Goal: Contribute content: Add original content to the website for others to see

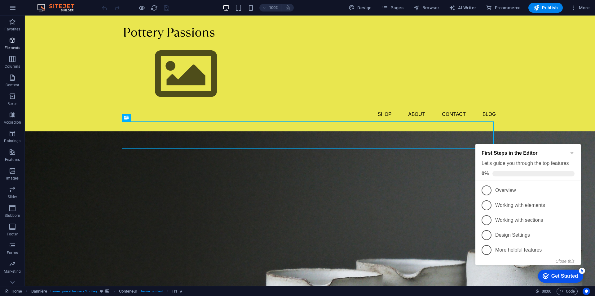
click at [11, 43] on icon "button" at bounding box center [12, 40] width 7 height 7
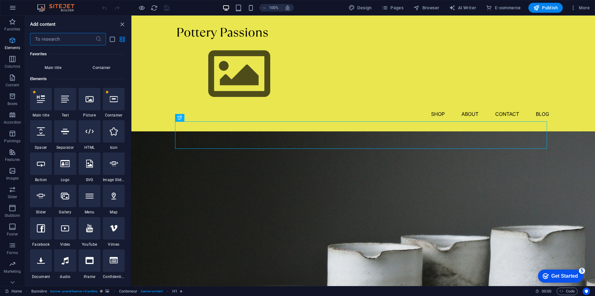
scroll to position [66, 0]
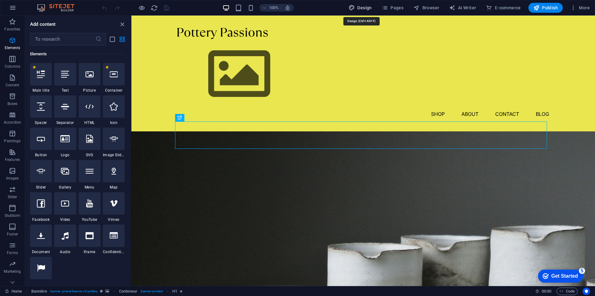
click at [360, 7] on font "Design" at bounding box center [365, 7] width 14 height 5
select select "px"
select select "300"
select select "px"
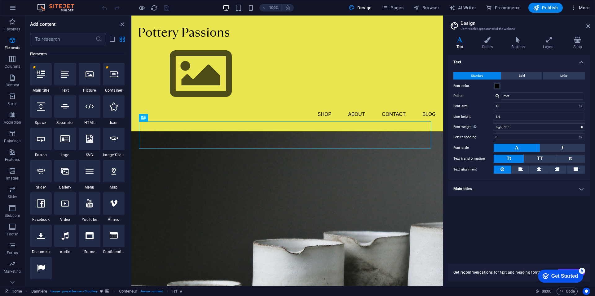
click at [575, 9] on icon "button" at bounding box center [574, 8] width 6 height 6
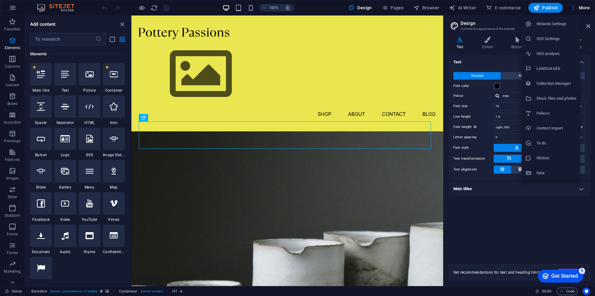
click at [553, 97] on font "Stock files and photos" at bounding box center [557, 98] width 40 height 5
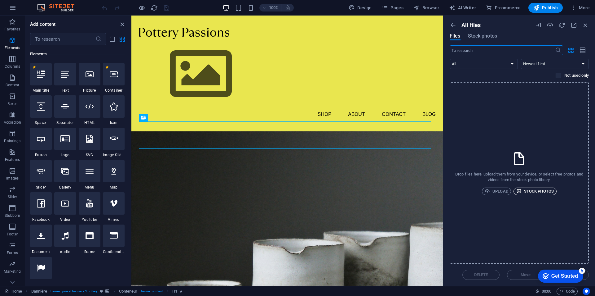
click at [536, 189] on font "Stock photos" at bounding box center [539, 191] width 30 height 5
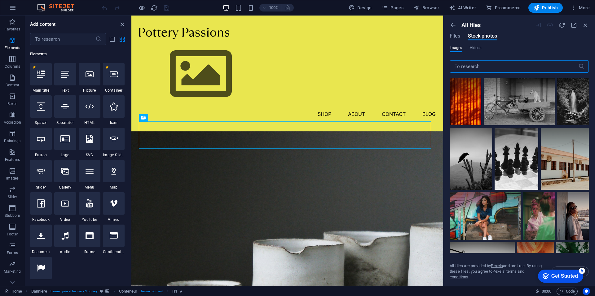
click at [481, 67] on input "text" at bounding box center [514, 66] width 129 height 12
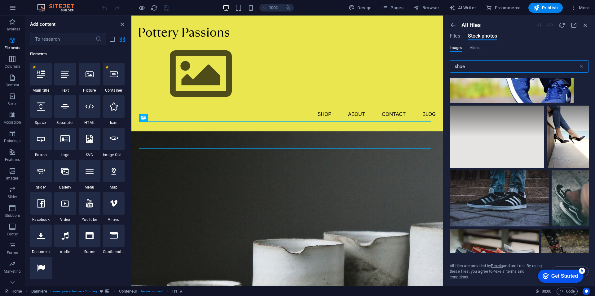
scroll to position [1923, 0]
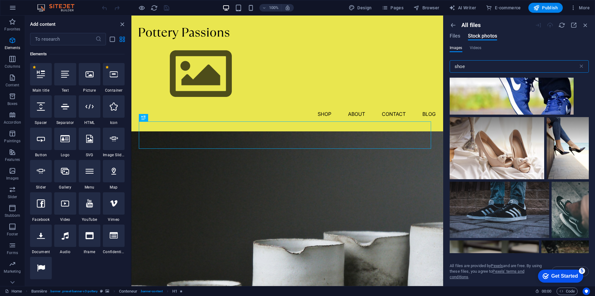
drag, startPoint x: 607, startPoint y: 80, endPoint x: 434, endPoint y: 63, distance: 173.9
click at [475, 67] on input "shoe" at bounding box center [514, 66] width 129 height 12
type input "s"
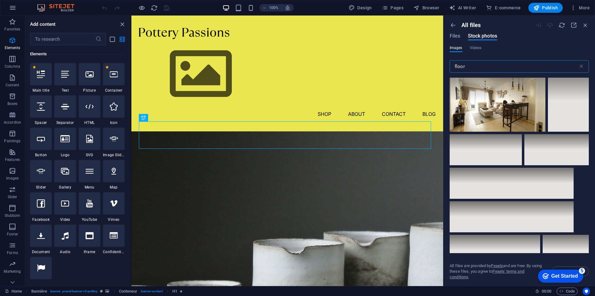
scroll to position [7070, 0]
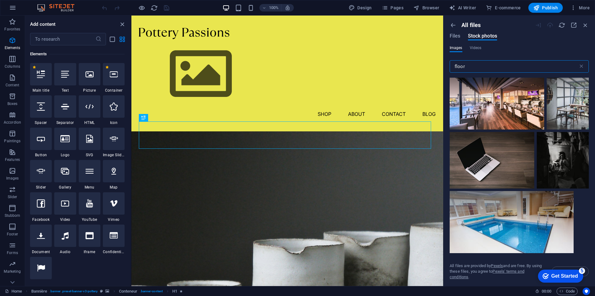
click at [454, 66] on input "floor" at bounding box center [514, 66] width 129 height 12
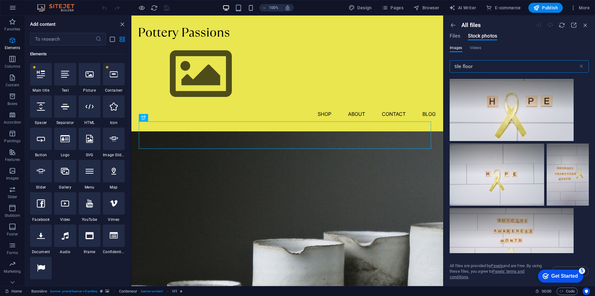
scroll to position [2171, 0]
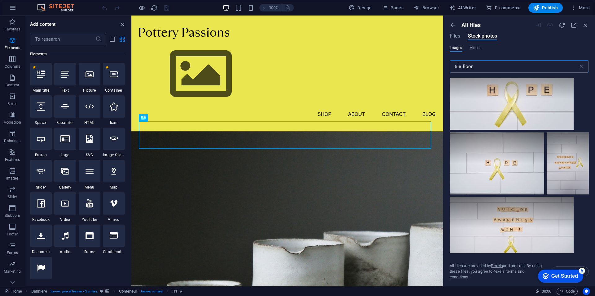
drag, startPoint x: 455, startPoint y: 66, endPoint x: 461, endPoint y: 66, distance: 6.2
click at [461, 66] on input "tile floor" at bounding box center [514, 66] width 129 height 12
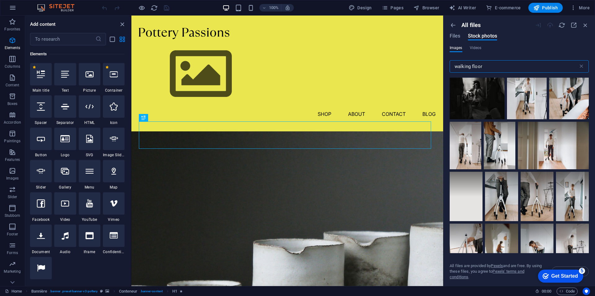
scroll to position [1116, 0]
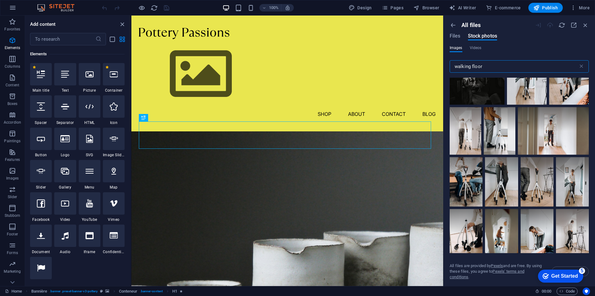
drag, startPoint x: 492, startPoint y: 67, endPoint x: 487, endPoint y: 67, distance: 5.3
click at [487, 67] on input "walking floor" at bounding box center [514, 66] width 129 height 12
drag, startPoint x: 602, startPoint y: 83, endPoint x: 433, endPoint y: 67, distance: 170.1
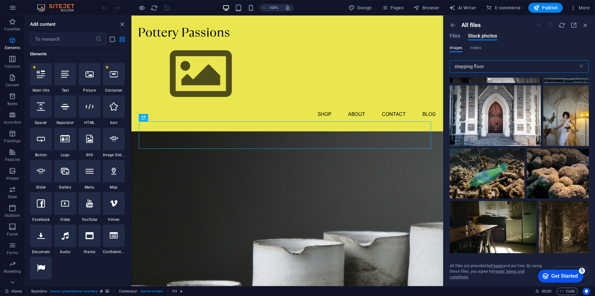
scroll to position [2388, 0]
drag, startPoint x: 473, startPoint y: 67, endPoint x: 488, endPoint y: 68, distance: 14.9
click at [488, 68] on input "stepping floor" at bounding box center [514, 66] width 129 height 12
type input "stepping"
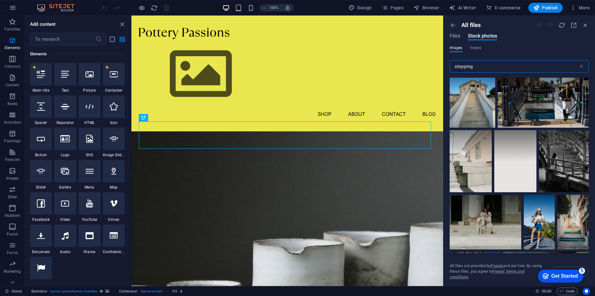
scroll to position [1147, 0]
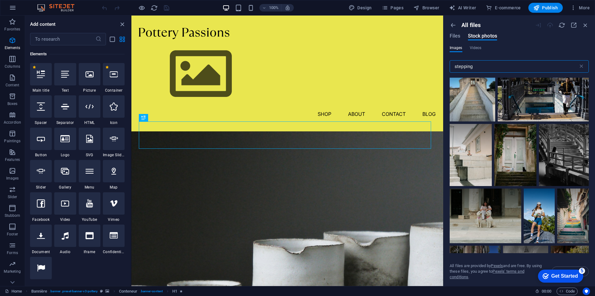
drag, startPoint x: 610, startPoint y: 82, endPoint x: 443, endPoint y: 66, distance: 167.9
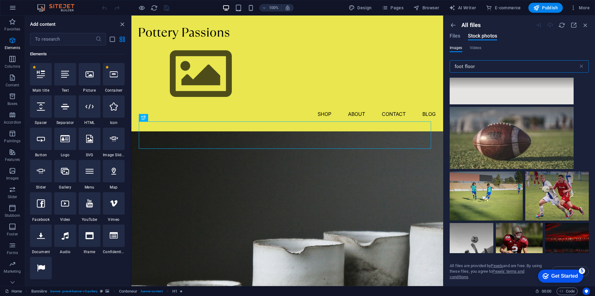
scroll to position [3287, 0]
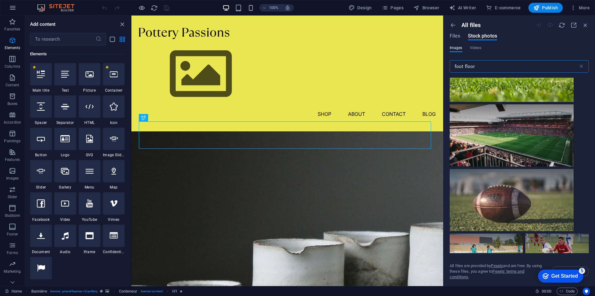
drag, startPoint x: 477, startPoint y: 67, endPoint x: 450, endPoint y: 67, distance: 26.7
click at [450, 67] on input "foot floor" at bounding box center [514, 66] width 129 height 12
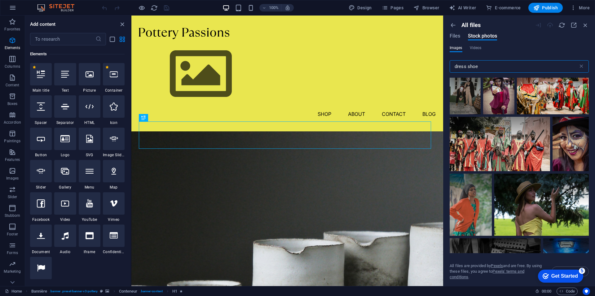
scroll to position [2450, 0]
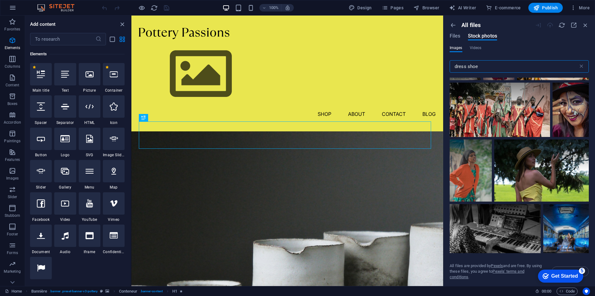
drag, startPoint x: 480, startPoint y: 65, endPoint x: 444, endPoint y: 65, distance: 36.3
click at [444, 65] on aside "All files Files Stock photos Images Videos dress shoe ​ All files are provided …" at bounding box center [519, 151] width 152 height 270
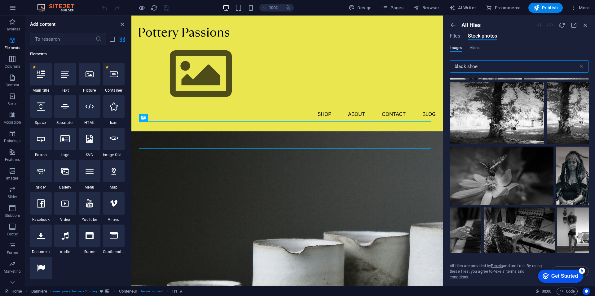
scroll to position [1892, 0]
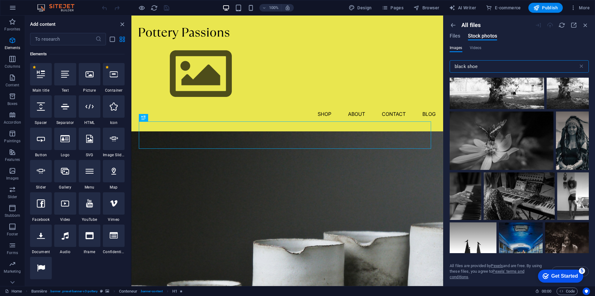
drag, startPoint x: 483, startPoint y: 65, endPoint x: 443, endPoint y: 62, distance: 39.8
click at [443, 62] on aside "All files Files Stock photos Images Videos black shoe ​ All files are provided …" at bounding box center [519, 151] width 152 height 270
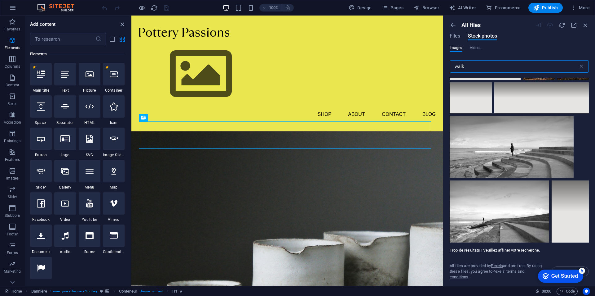
scroll to position [12962, 0]
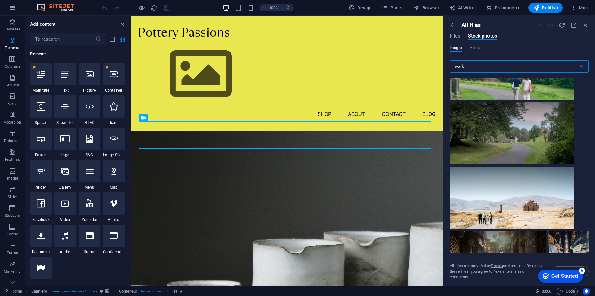
click at [483, 66] on input "walk" at bounding box center [514, 66] width 129 height 12
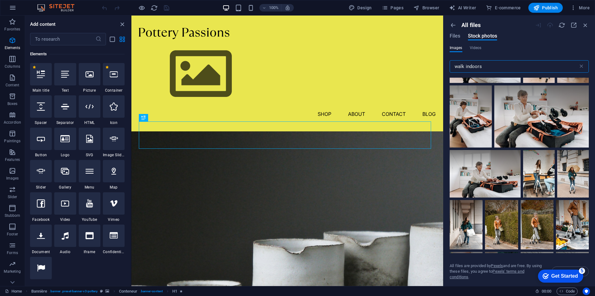
scroll to position [1954, 0]
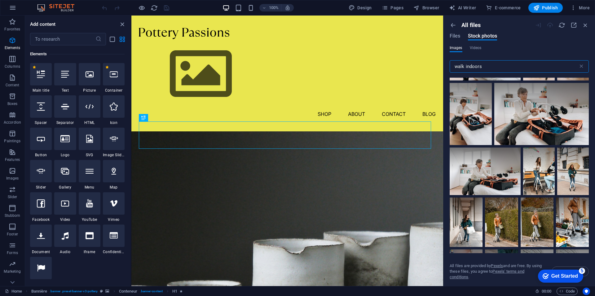
drag, startPoint x: 466, startPoint y: 66, endPoint x: 502, endPoint y: 71, distance: 37.0
click at [502, 71] on input "walk indoors" at bounding box center [514, 66] width 129 height 12
type input "walk mall"
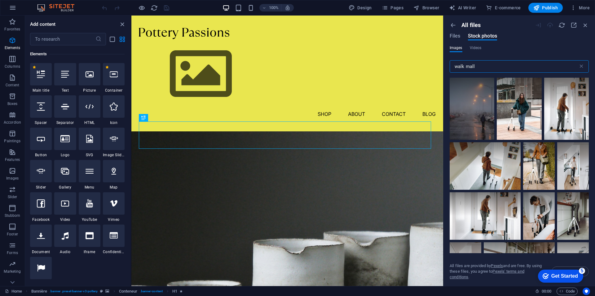
drag, startPoint x: 479, startPoint y: 65, endPoint x: 451, endPoint y: 66, distance: 27.9
click at [451, 66] on input "walk mall" at bounding box center [514, 66] width 129 height 12
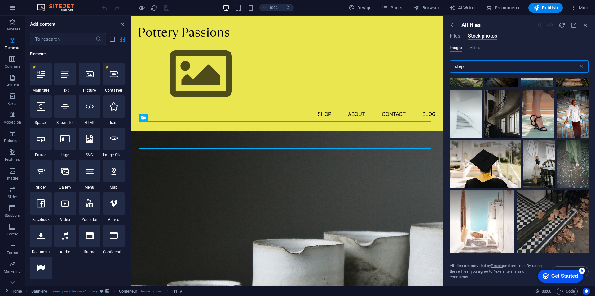
scroll to position [6202, 0]
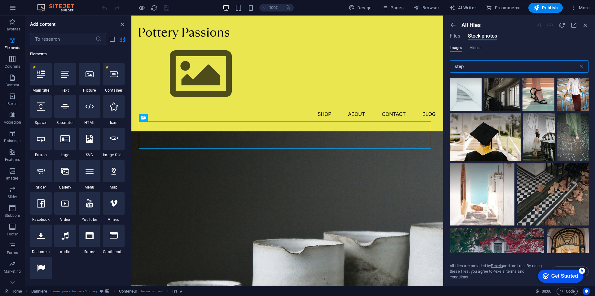
drag, startPoint x: 466, startPoint y: 66, endPoint x: 450, endPoint y: 68, distance: 16.0
click at [450, 68] on input "step" at bounding box center [514, 66] width 129 height 12
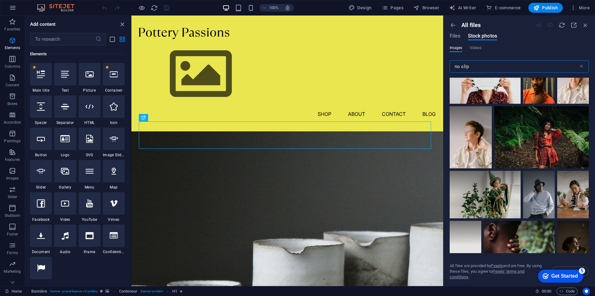
scroll to position [1706, 0]
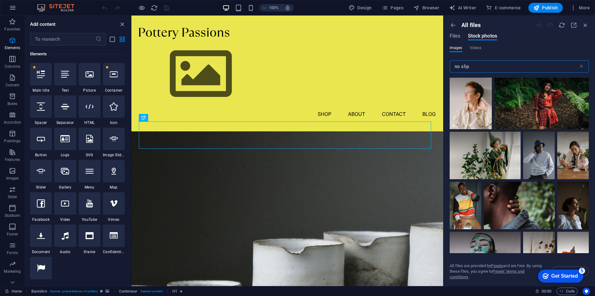
drag, startPoint x: 608, startPoint y: 82, endPoint x: 442, endPoint y: 66, distance: 166.7
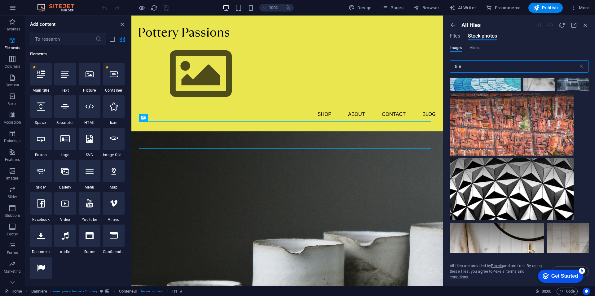
scroll to position [1488, 0]
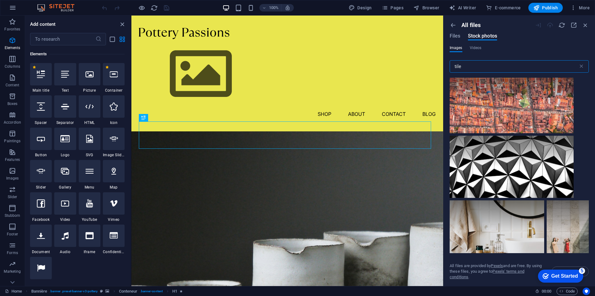
drag, startPoint x: 470, startPoint y: 65, endPoint x: 450, endPoint y: 67, distance: 19.9
click at [451, 66] on input "tile" at bounding box center [514, 66] width 129 height 12
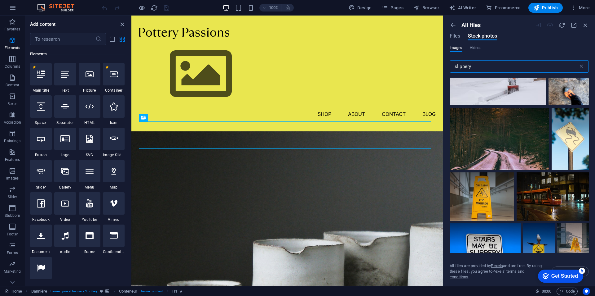
scroll to position [4559, 0]
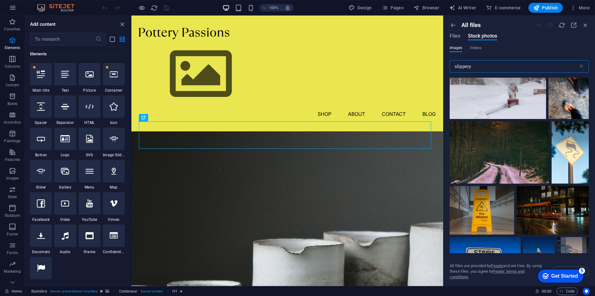
drag, startPoint x: 478, startPoint y: 65, endPoint x: 445, endPoint y: 65, distance: 33.8
click at [445, 65] on aside "All files Files Stock photos Images Videos slippery ​ All files are provided by…" at bounding box center [519, 151] width 152 height 270
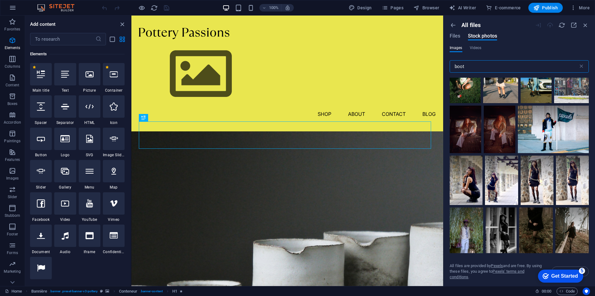
scroll to position [2915, 0]
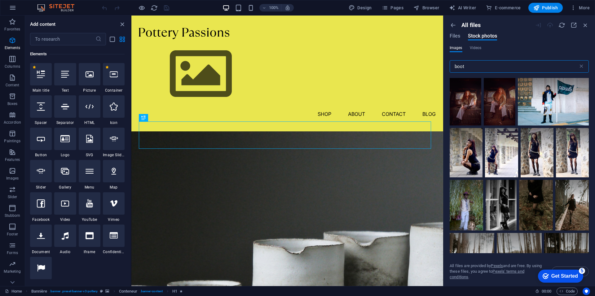
drag, startPoint x: 469, startPoint y: 65, endPoint x: 445, endPoint y: 64, distance: 23.6
click at [445, 64] on div "All files Files Stock photos Images Videos boot ​ All files are provided by Pex…" at bounding box center [520, 151] width 152 height 270
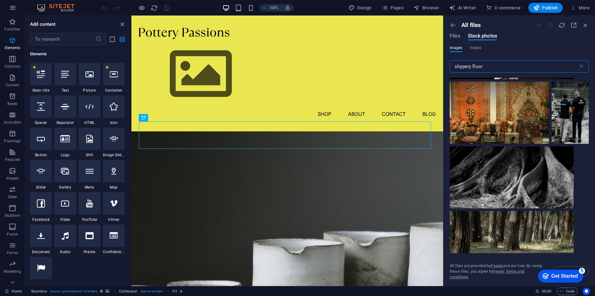
scroll to position [2016, 0]
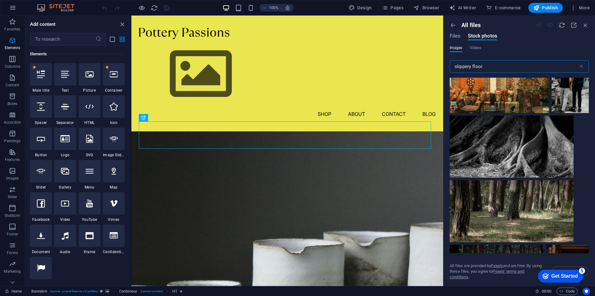
drag, startPoint x: 625, startPoint y: 80, endPoint x: 440, endPoint y: 66, distance: 185.7
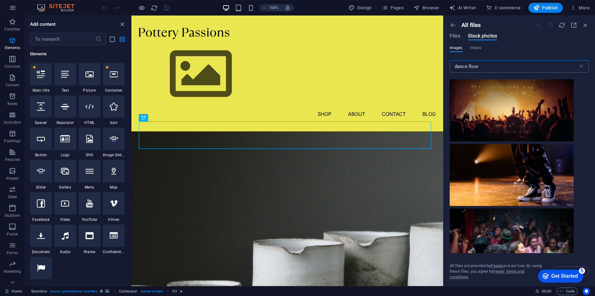
scroll to position [310, 0]
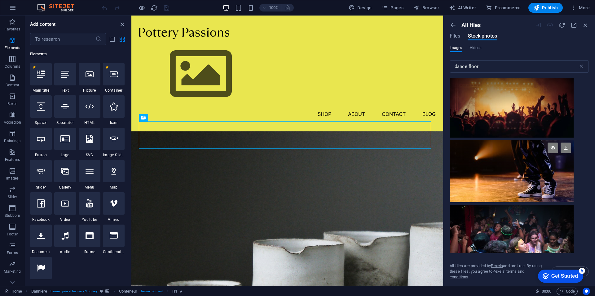
click at [502, 170] on div at bounding box center [512, 155] width 124 height 31
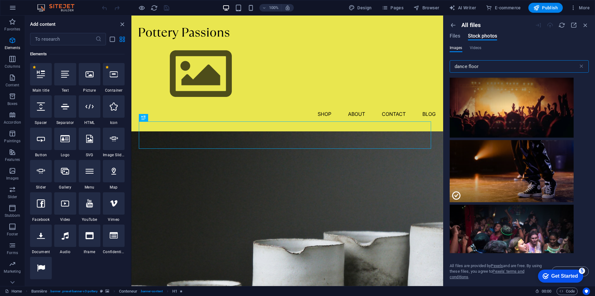
drag, startPoint x: 616, startPoint y: 82, endPoint x: 440, endPoint y: 67, distance: 176.8
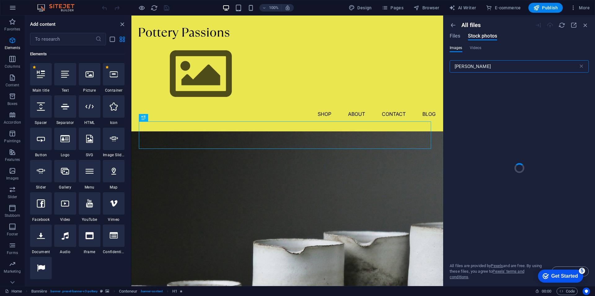
type input "stand"
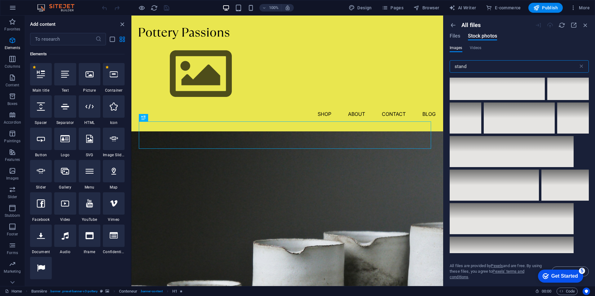
scroll to position [5396, 0]
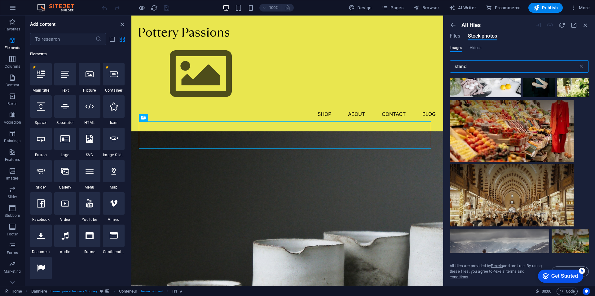
drag, startPoint x: 608, startPoint y: 82, endPoint x: 432, endPoint y: 66, distance: 176.5
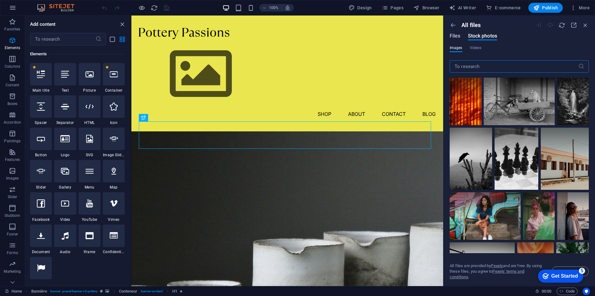
click at [456, 35] on font "Files" at bounding box center [455, 36] width 11 height 6
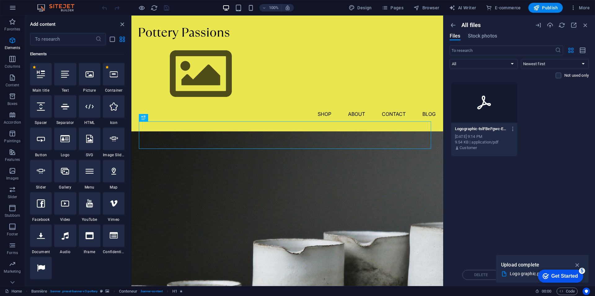
click at [510, 182] on div "Drop files here to upload them automatically. Logographic-tslFBeFgwc-EvnauKAzAs…" at bounding box center [519, 172] width 139 height 181
click at [485, 104] on icon at bounding box center [485, 103] width 14 height 14
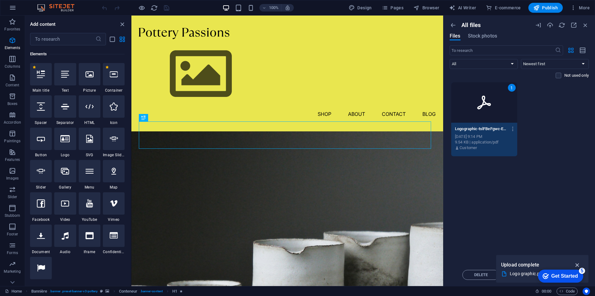
click at [576, 262] on icon "button" at bounding box center [577, 264] width 7 height 7
drag, startPoint x: 536, startPoint y: 205, endPoint x: 536, endPoint y: 183, distance: 22.0
click at [536, 183] on div "Drop files here to upload them automatically. 1 Logographic-tslFBeFgwc-EvnauKAz…" at bounding box center [519, 172] width 139 height 181
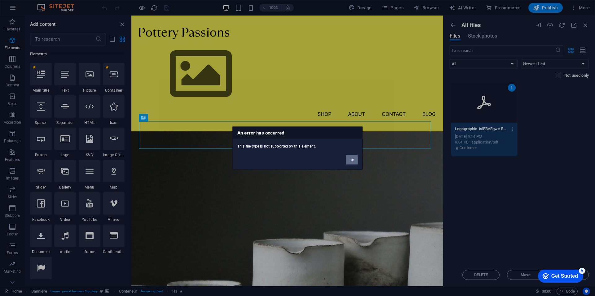
click at [352, 159] on font "Ok" at bounding box center [352, 160] width 4 height 4
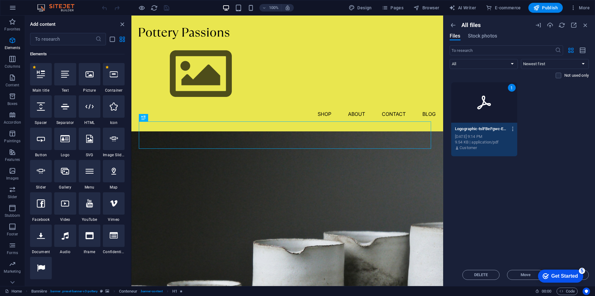
click at [513, 128] on icon "button" at bounding box center [513, 129] width 6 height 6
click at [507, 218] on font "Convert to JPG" at bounding box center [508, 219] width 27 height 5
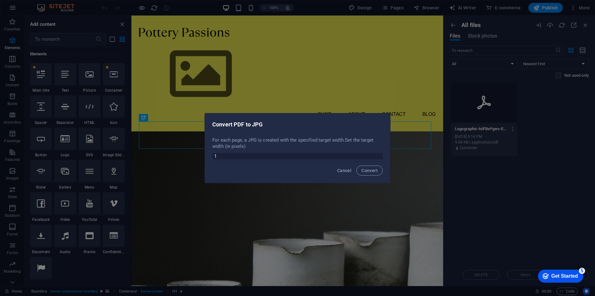
click at [379, 155] on input "1" at bounding box center [297, 156] width 171 height 6
click at [379, 155] on input "2" at bounding box center [297, 156] width 171 height 6
click at [379, 155] on input "3" at bounding box center [297, 156] width 171 height 6
click at [379, 155] on input "4" at bounding box center [297, 156] width 171 height 6
click at [379, 155] on input "5" at bounding box center [297, 156] width 171 height 6
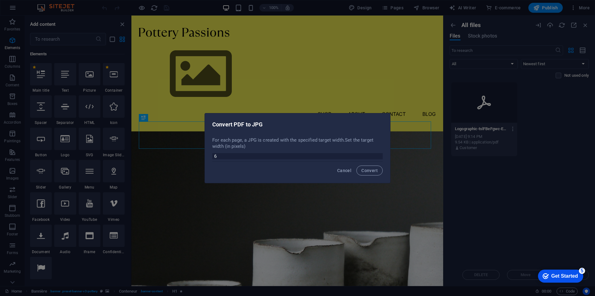
click at [379, 155] on input "6" at bounding box center [297, 156] width 171 height 6
click at [379, 155] on input "7" at bounding box center [297, 156] width 171 height 6
click at [379, 155] on input "8" at bounding box center [297, 156] width 171 height 6
click at [379, 155] on input "9" at bounding box center [297, 156] width 171 height 6
click at [379, 155] on input "10" at bounding box center [297, 156] width 171 height 6
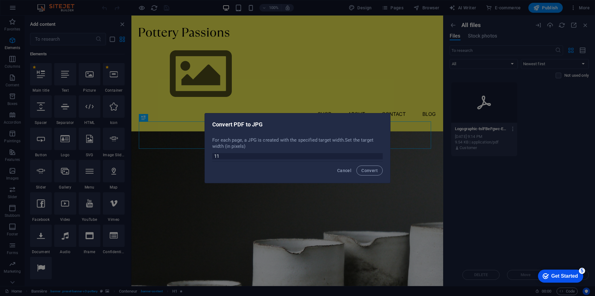
click at [379, 155] on input "11" at bounding box center [297, 156] width 171 height 6
click at [379, 155] on input "12" at bounding box center [297, 156] width 171 height 6
click at [379, 155] on input "13" at bounding box center [297, 156] width 171 height 6
click at [379, 155] on input "14" at bounding box center [297, 156] width 171 height 6
click at [379, 155] on input "15" at bounding box center [297, 156] width 171 height 6
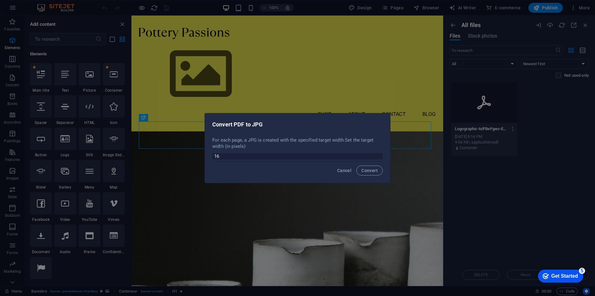
click at [379, 155] on input "16" at bounding box center [297, 156] width 171 height 6
click at [379, 155] on input "17" at bounding box center [297, 156] width 171 height 6
click at [379, 155] on input "18" at bounding box center [297, 156] width 171 height 6
click at [379, 155] on input "19" at bounding box center [297, 156] width 171 height 6
click at [379, 155] on input "20" at bounding box center [297, 156] width 171 height 6
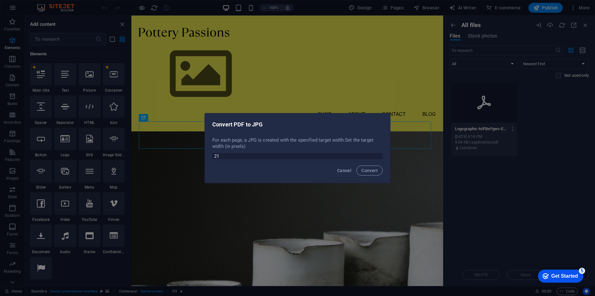
click at [379, 155] on input "21" at bounding box center [297, 156] width 171 height 6
click at [379, 155] on input "22" at bounding box center [297, 156] width 171 height 6
click at [379, 155] on input "23" at bounding box center [297, 156] width 171 height 6
click at [379, 155] on input "24" at bounding box center [297, 156] width 171 height 6
click at [379, 155] on input "25" at bounding box center [297, 156] width 171 height 6
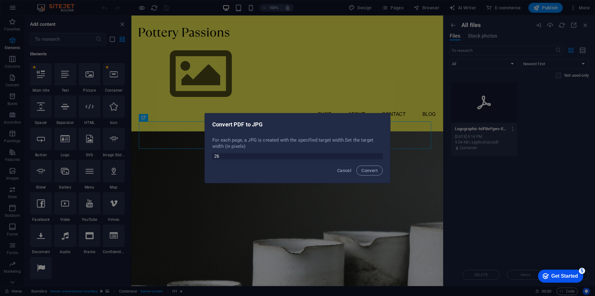
click at [379, 155] on input "26" at bounding box center [297, 156] width 171 height 6
click at [379, 155] on input "27" at bounding box center [297, 156] width 171 height 6
click at [379, 155] on input "28" at bounding box center [297, 156] width 171 height 6
click at [379, 155] on input "29" at bounding box center [297, 156] width 171 height 6
click at [379, 155] on input "30" at bounding box center [297, 156] width 171 height 6
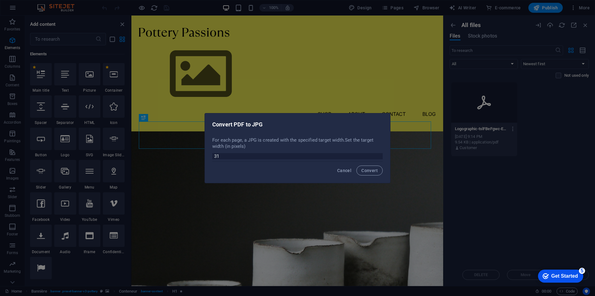
click at [379, 155] on input "31" at bounding box center [297, 156] width 171 height 6
click at [379, 155] on input "32" at bounding box center [297, 156] width 171 height 6
click at [379, 155] on input "33" at bounding box center [297, 156] width 171 height 6
click at [379, 155] on input "34" at bounding box center [297, 156] width 171 height 6
click at [379, 155] on input "35" at bounding box center [297, 156] width 171 height 6
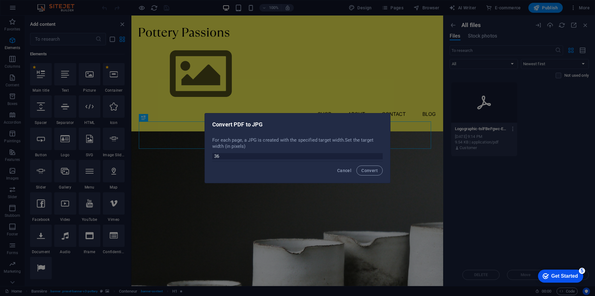
click at [379, 155] on input "36" at bounding box center [297, 156] width 171 height 6
click at [379, 155] on input "37" at bounding box center [297, 156] width 171 height 6
click at [379, 155] on input "38" at bounding box center [297, 156] width 171 height 6
click at [379, 155] on input "39" at bounding box center [297, 156] width 171 height 6
click at [379, 155] on input "40" at bounding box center [297, 156] width 171 height 6
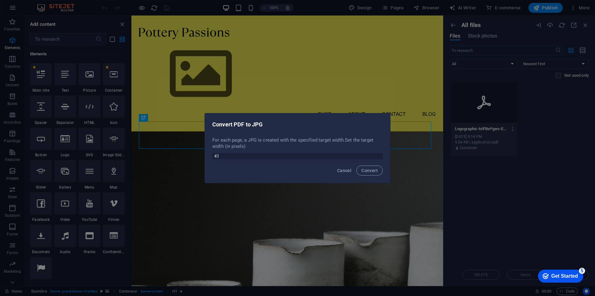
click at [379, 155] on input "41" at bounding box center [297, 156] width 171 height 6
click at [379, 155] on input "42" at bounding box center [297, 156] width 171 height 6
click at [379, 155] on input "43" at bounding box center [297, 156] width 171 height 6
click at [379, 155] on input "44" at bounding box center [297, 156] width 171 height 6
click at [379, 155] on input "45" at bounding box center [297, 156] width 171 height 6
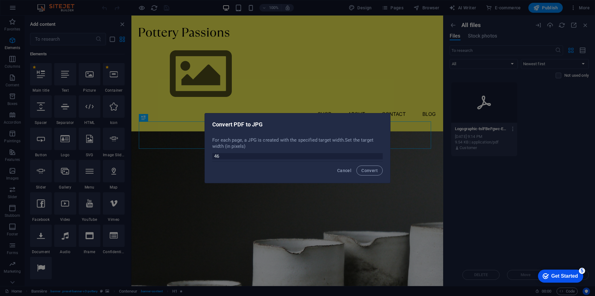
click at [379, 155] on input "46" at bounding box center [297, 156] width 171 height 6
click at [379, 155] on input "47" at bounding box center [297, 156] width 171 height 6
click at [379, 155] on input "48" at bounding box center [297, 156] width 171 height 6
click at [379, 155] on input "49" at bounding box center [297, 156] width 171 height 6
click at [379, 155] on input "50" at bounding box center [297, 156] width 171 height 6
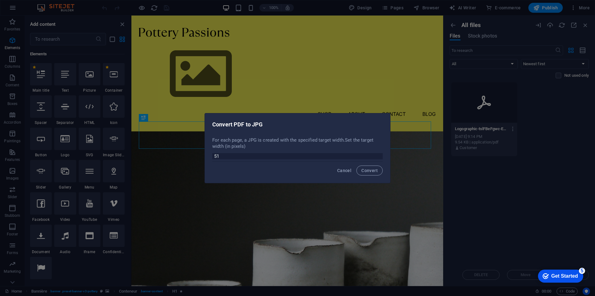
click at [379, 155] on input "51" at bounding box center [297, 156] width 171 height 6
click at [379, 155] on input "52" at bounding box center [297, 156] width 171 height 6
click at [379, 155] on input "53" at bounding box center [297, 156] width 171 height 6
click at [379, 155] on input "54" at bounding box center [297, 156] width 171 height 6
click at [379, 155] on input "55" at bounding box center [297, 156] width 171 height 6
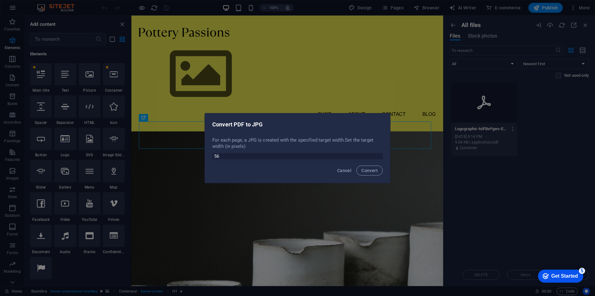
click at [379, 155] on input "56" at bounding box center [297, 156] width 171 height 6
click at [379, 155] on input "57" at bounding box center [297, 156] width 171 height 6
click at [379, 155] on input "58" at bounding box center [297, 156] width 171 height 6
click at [379, 155] on input "59" at bounding box center [297, 156] width 171 height 6
click at [379, 155] on input "60" at bounding box center [297, 156] width 171 height 6
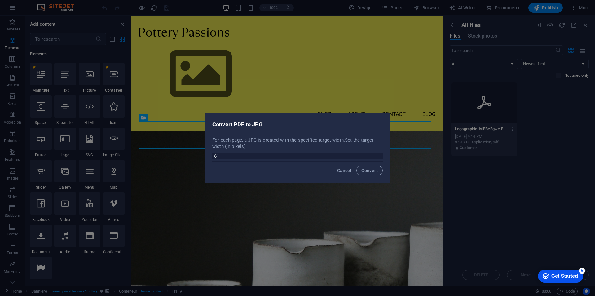
click at [379, 155] on input "61" at bounding box center [297, 156] width 171 height 6
click at [379, 155] on input "62" at bounding box center [297, 156] width 171 height 6
click at [379, 155] on input "63" at bounding box center [297, 156] width 171 height 6
click at [379, 155] on input "64" at bounding box center [297, 156] width 171 height 6
click at [379, 155] on input "65" at bounding box center [297, 156] width 171 height 6
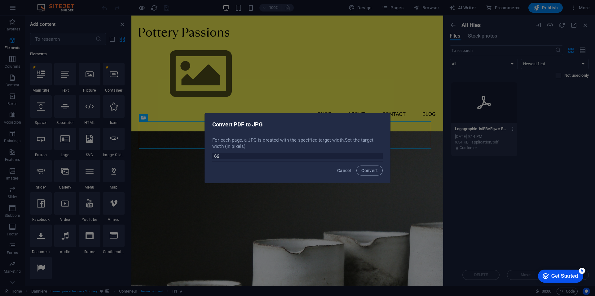
click at [379, 155] on input "66" at bounding box center [297, 156] width 171 height 6
click at [379, 155] on input "67" at bounding box center [297, 156] width 171 height 6
click at [379, 155] on input "68" at bounding box center [297, 156] width 171 height 6
click at [379, 155] on input "69" at bounding box center [297, 156] width 171 height 6
click at [379, 155] on input "70" at bounding box center [297, 156] width 171 height 6
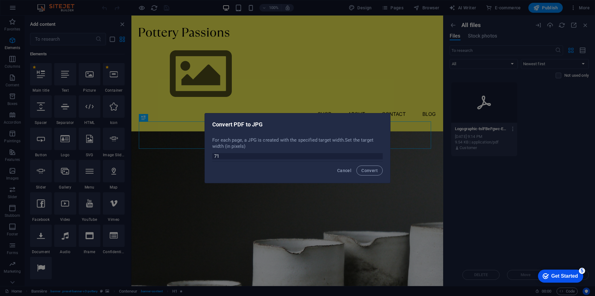
click at [379, 155] on input "71" at bounding box center [297, 156] width 171 height 6
click at [379, 155] on input "72" at bounding box center [297, 156] width 171 height 6
click at [379, 155] on input "73" at bounding box center [297, 156] width 171 height 6
click at [379, 155] on input "74" at bounding box center [297, 156] width 171 height 6
click at [379, 155] on input "75" at bounding box center [297, 156] width 171 height 6
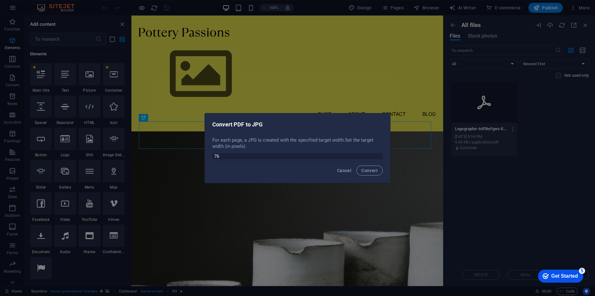
click at [379, 155] on input "76" at bounding box center [297, 156] width 171 height 6
click at [379, 155] on input "77" at bounding box center [297, 156] width 171 height 6
click at [379, 155] on input "78" at bounding box center [297, 156] width 171 height 6
click at [379, 155] on input "79" at bounding box center [297, 156] width 171 height 6
click at [379, 155] on input "80" at bounding box center [297, 156] width 171 height 6
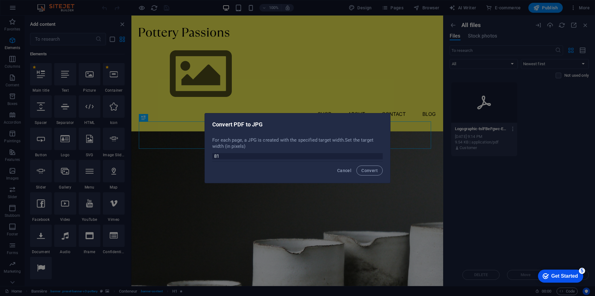
click at [379, 155] on input "81" at bounding box center [297, 156] width 171 height 6
click at [379, 155] on input "82" at bounding box center [297, 156] width 171 height 6
click at [379, 155] on input "83" at bounding box center [297, 156] width 171 height 6
click at [379, 155] on input "84" at bounding box center [297, 156] width 171 height 6
click at [379, 155] on input "85" at bounding box center [297, 156] width 171 height 6
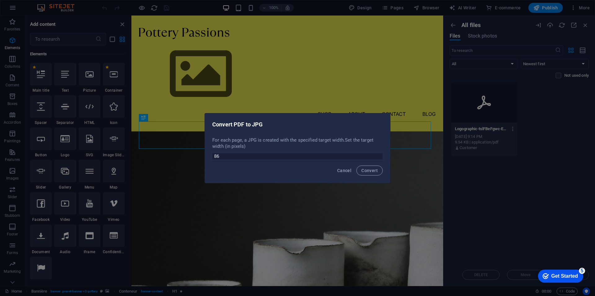
click at [379, 155] on input "86" at bounding box center [297, 156] width 171 height 6
click at [379, 155] on input "87" at bounding box center [297, 156] width 171 height 6
click at [379, 155] on input "88" at bounding box center [297, 156] width 171 height 6
click at [379, 155] on input "89" at bounding box center [297, 156] width 171 height 6
click at [379, 155] on input "90" at bounding box center [297, 156] width 171 height 6
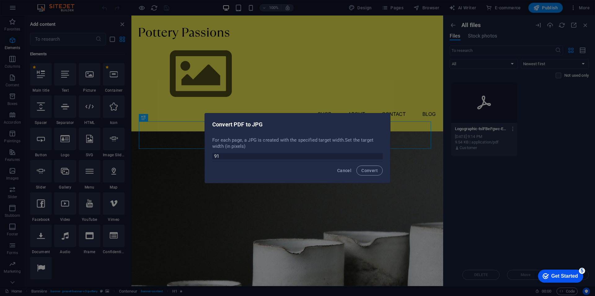
click at [379, 155] on input "91" at bounding box center [297, 156] width 171 height 6
click at [379, 155] on input "92" at bounding box center [297, 156] width 171 height 6
click at [379, 155] on input "93" at bounding box center [297, 156] width 171 height 6
click at [379, 155] on input "94" at bounding box center [297, 156] width 171 height 6
click at [379, 155] on input "95" at bounding box center [297, 156] width 171 height 6
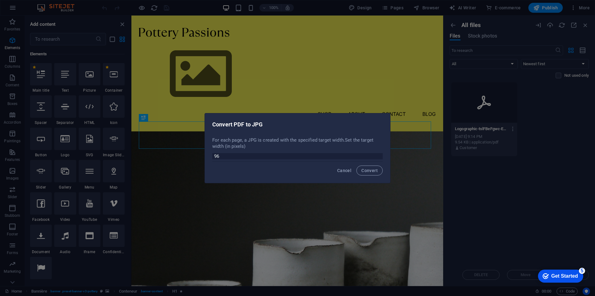
click at [379, 155] on input "96" at bounding box center [297, 156] width 171 height 6
click at [379, 155] on input "97" at bounding box center [297, 156] width 171 height 6
click at [379, 155] on input "98" at bounding box center [297, 156] width 171 height 6
click at [379, 155] on input "99" at bounding box center [297, 156] width 171 height 6
type input "100"
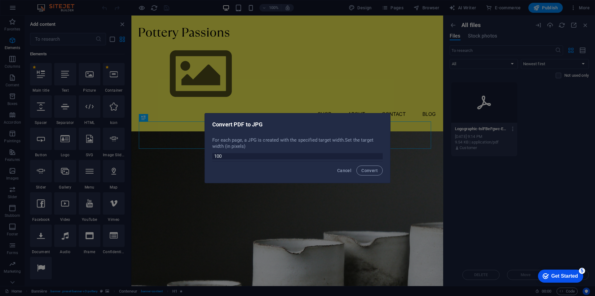
click at [379, 155] on input "100" at bounding box center [297, 156] width 171 height 6
click at [374, 170] on font "Convert" at bounding box center [370, 170] width 16 height 5
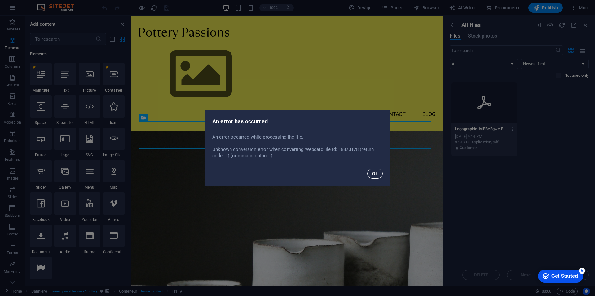
click at [376, 174] on font "Ok" at bounding box center [375, 173] width 6 height 5
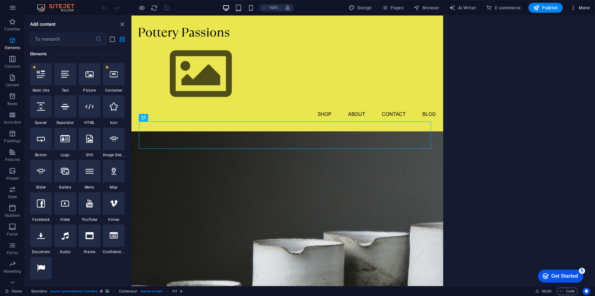
click at [583, 8] on font "More" at bounding box center [584, 7] width 11 height 5
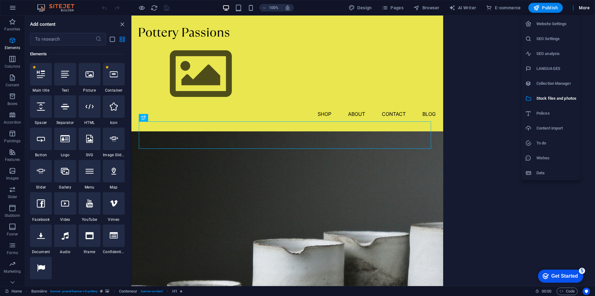
click at [486, 72] on div at bounding box center [297, 148] width 595 height 296
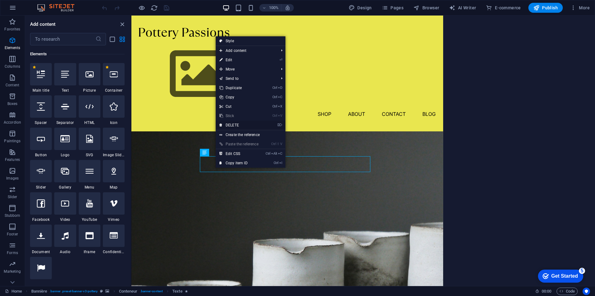
click at [230, 124] on font "DELETE" at bounding box center [232, 125] width 13 height 4
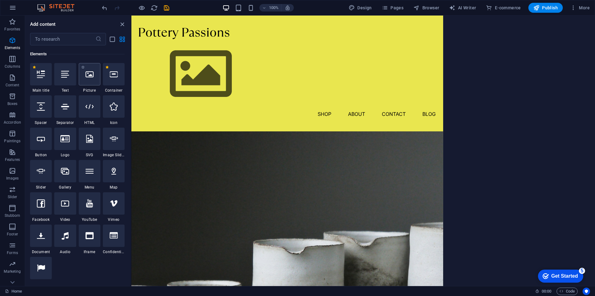
click at [88, 77] on icon at bounding box center [90, 74] width 8 height 8
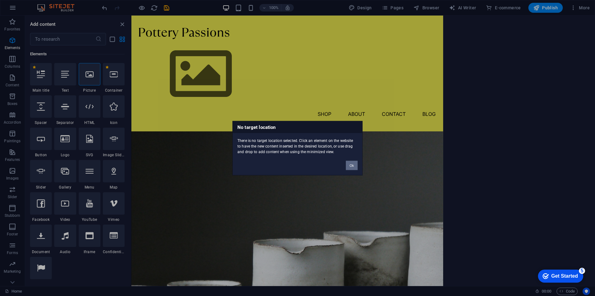
click at [352, 165] on font "Ok" at bounding box center [352, 165] width 4 height 4
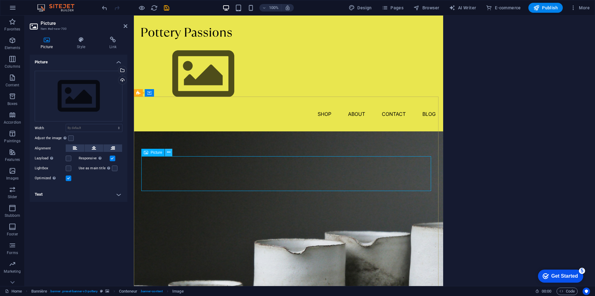
click at [168, 151] on icon at bounding box center [168, 152] width 3 height 7
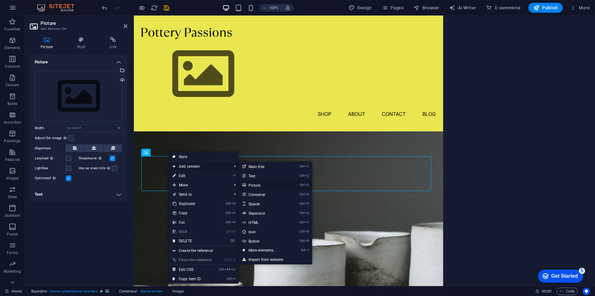
click at [252, 184] on font "Picture" at bounding box center [255, 185] width 12 height 4
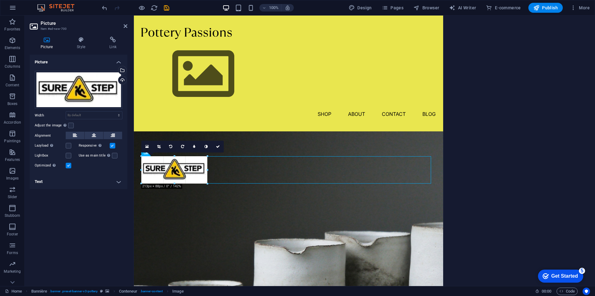
drag, startPoint x: 165, startPoint y: 166, endPoint x: 185, endPoint y: 183, distance: 27.1
type input "213"
select select "px"
type input "208"
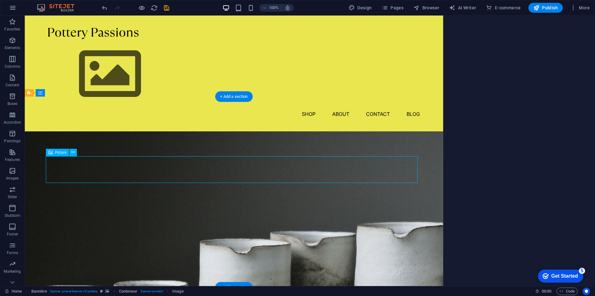
drag, startPoint x: 95, startPoint y: 167, endPoint x: 228, endPoint y: 172, distance: 133.4
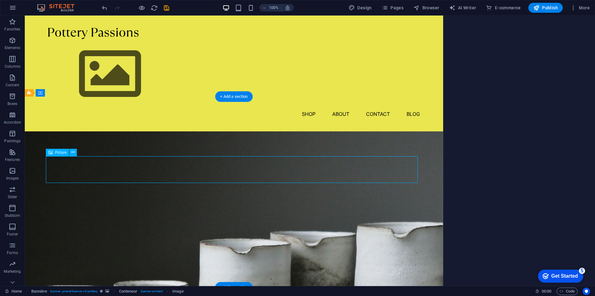
select select "px"
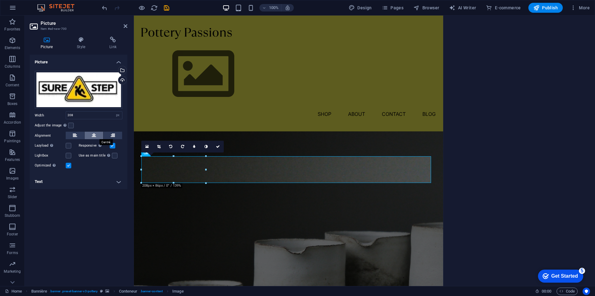
click at [95, 135] on icon at bounding box center [94, 134] width 4 height 7
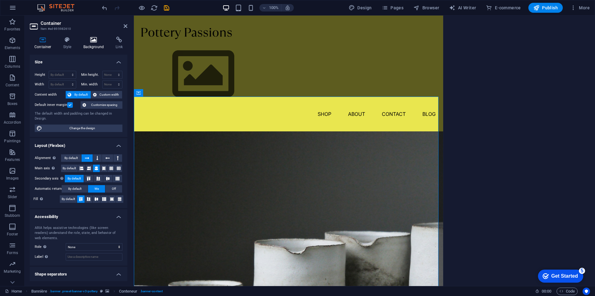
click at [94, 39] on icon at bounding box center [94, 40] width 30 height 6
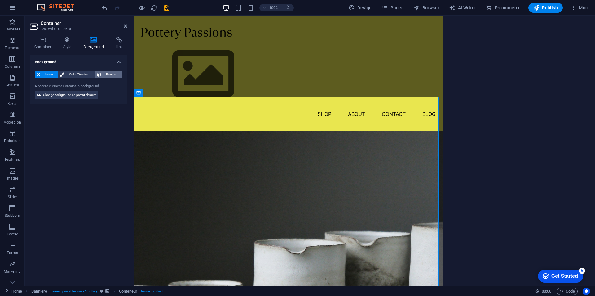
click at [107, 73] on font "Element" at bounding box center [111, 74] width 11 height 3
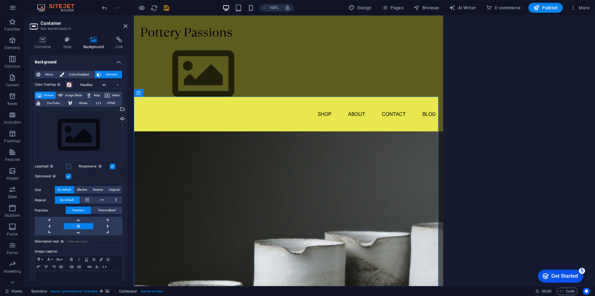
click at [48, 94] on font "Picture" at bounding box center [48, 94] width 9 height 3
click at [72, 131] on div "Drag files here, click to choose files, or select files from Files or from our …" at bounding box center [79, 134] width 88 height 51
drag, startPoint x: 72, startPoint y: 131, endPoint x: 54, endPoint y: 132, distance: 18.1
click at [54, 132] on div "Drag files here, click to choose files, or select files from Files or from our …" at bounding box center [79, 134] width 88 height 51
click at [117, 109] on div "Select files from File Manager, stock photos, or upload one or more files" at bounding box center [97, 109] width 40 height 23
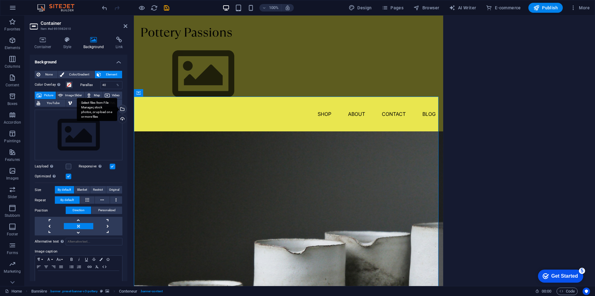
click at [117, 109] on div "Select files from File Manager, stock photos, or upload one or more files" at bounding box center [97, 109] width 40 height 23
click at [121, 119] on div "Upload" at bounding box center [121, 119] width 9 height 9
click at [523, 88] on div at bounding box center [520, 151] width 152 height 270
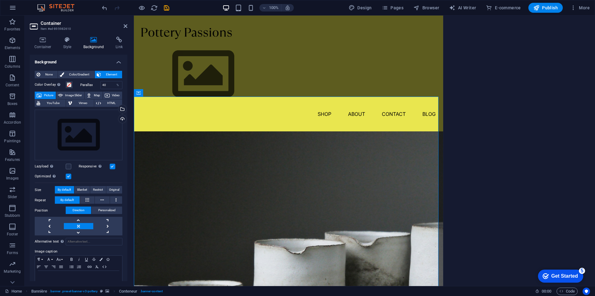
click at [523, 88] on div at bounding box center [520, 151] width 152 height 270
click at [87, 133] on div "Drag files here, click to choose files, or select files from Files or from our …" at bounding box center [79, 134] width 88 height 51
drag, startPoint x: 76, startPoint y: 134, endPoint x: 60, endPoint y: 130, distance: 16.5
click at [60, 130] on div "Drag files here, click to choose files, or select files from Files or from our …" at bounding box center [79, 134] width 88 height 51
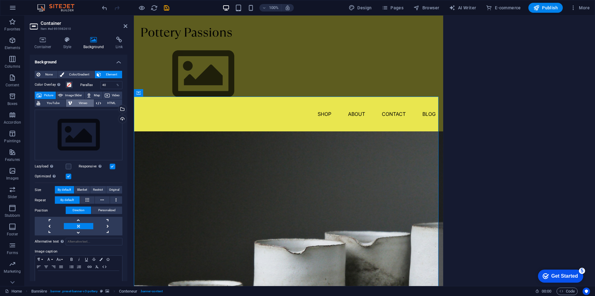
click at [80, 102] on font "Vimeo" at bounding box center [83, 102] width 9 height 3
select select "ar16_9"
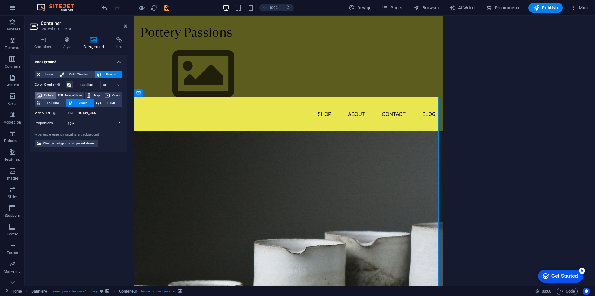
click at [47, 94] on font "Picture" at bounding box center [48, 94] width 9 height 3
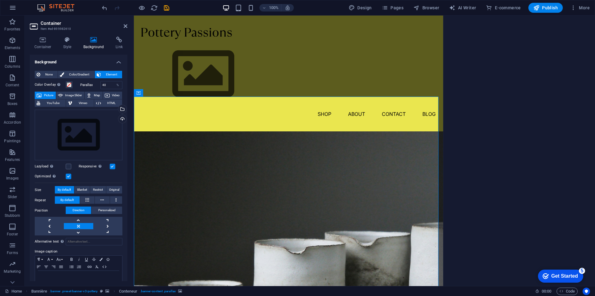
click at [51, 75] on font "None" at bounding box center [48, 74] width 7 height 3
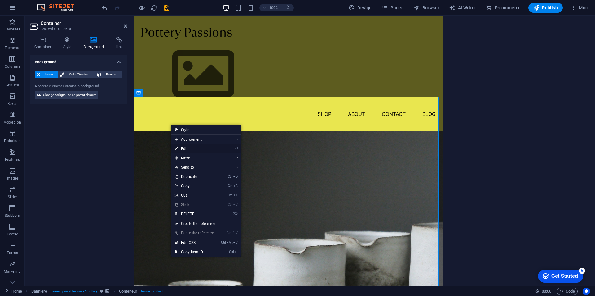
click at [183, 149] on font "Edit" at bounding box center [184, 148] width 7 height 4
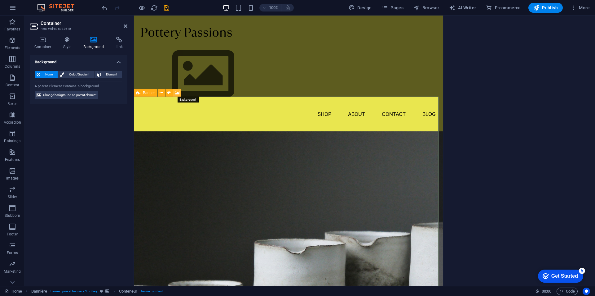
click at [177, 91] on icon at bounding box center [177, 92] width 5 height 7
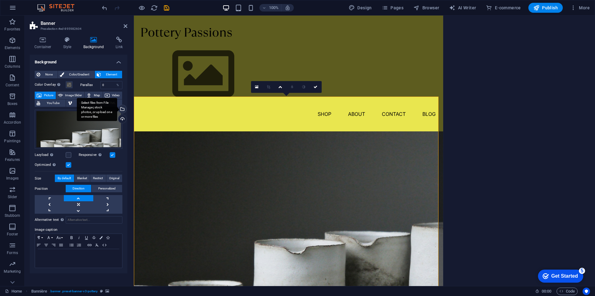
click at [122, 109] on div "Select files from File Manager, stock photos, or upload one or more files" at bounding box center [121, 109] width 9 height 9
click at [584, 7] on font "More" at bounding box center [584, 7] width 11 height 5
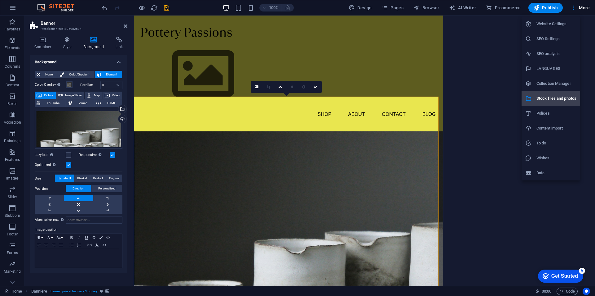
click at [556, 96] on font "Stock files and photos" at bounding box center [557, 98] width 40 height 5
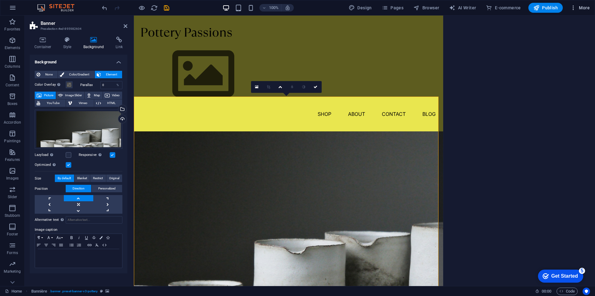
click at [585, 7] on font "More" at bounding box center [584, 7] width 11 height 5
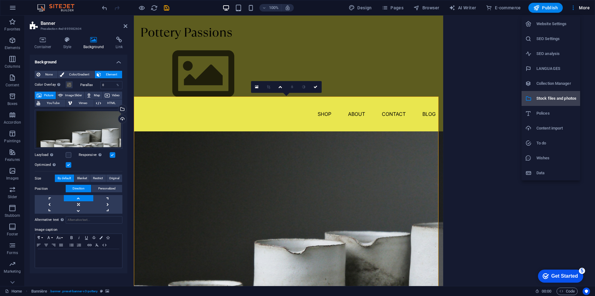
click at [528, 98] on icon at bounding box center [529, 98] width 6 height 6
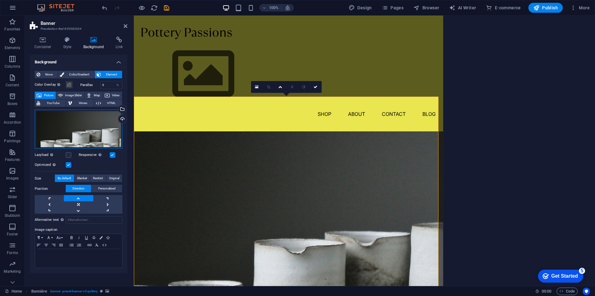
drag, startPoint x: 83, startPoint y: 130, endPoint x: 70, endPoint y: 129, distance: 13.1
click at [70, 129] on div "Drag files here, click to choose files, or select files from Files or from our …" at bounding box center [79, 128] width 88 height 39
click at [122, 118] on div "Upload" at bounding box center [121, 119] width 9 height 9
click at [117, 108] on div "Select files from File Manager, stock photos, or upload one or more files" at bounding box center [97, 109] width 40 height 23
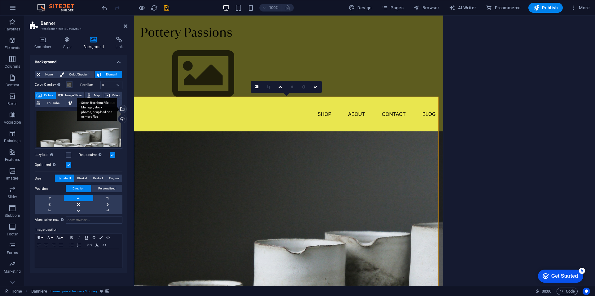
click at [117, 108] on div "Select files from File Manager, stock photos, or upload one or more files" at bounding box center [97, 109] width 40 height 23
click at [359, 7] on font "Design" at bounding box center [365, 7] width 14 height 5
select select "px"
select select "300"
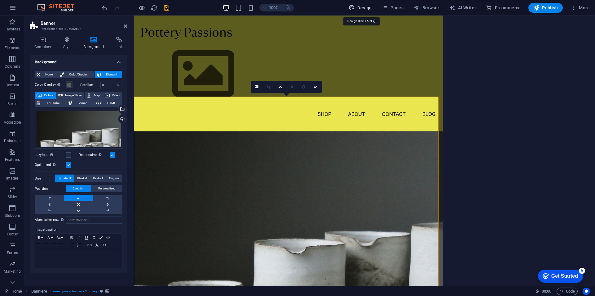
select select "px"
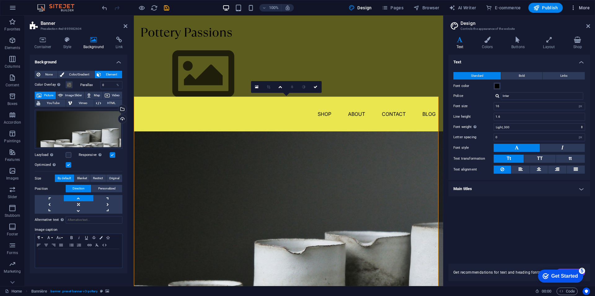
click at [584, 6] on font "More" at bounding box center [584, 7] width 11 height 5
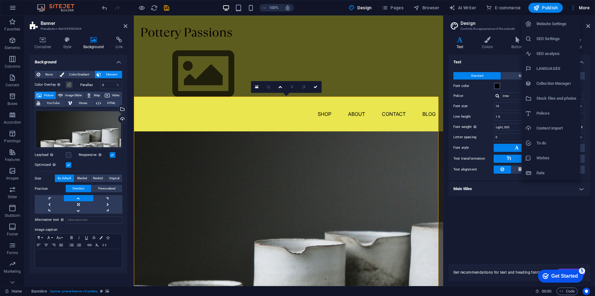
click at [554, 82] on font "Collection Manager" at bounding box center [554, 83] width 35 height 5
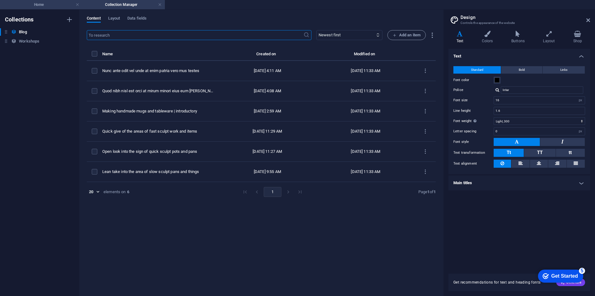
click at [42, 4] on font "Home" at bounding box center [39, 4] width 10 height 4
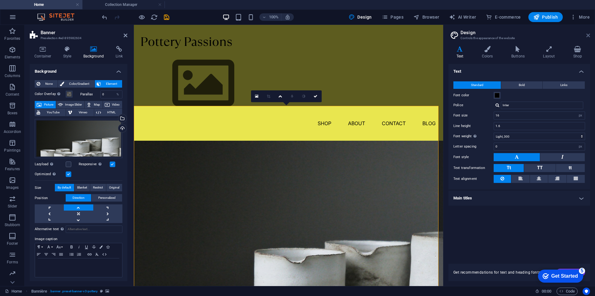
click at [588, 35] on icon at bounding box center [589, 35] width 4 height 5
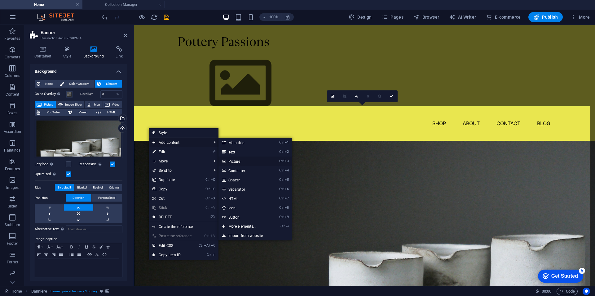
click at [235, 161] on font "Picture" at bounding box center [235, 161] width 12 height 4
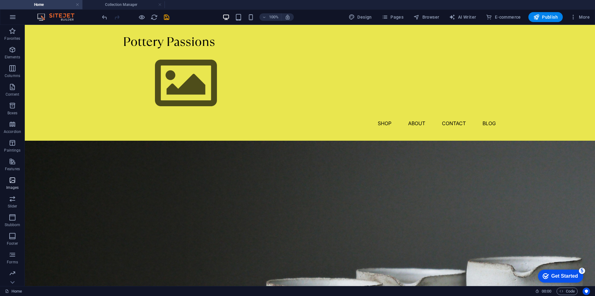
click at [13, 180] on icon "button" at bounding box center [12, 179] width 7 height 7
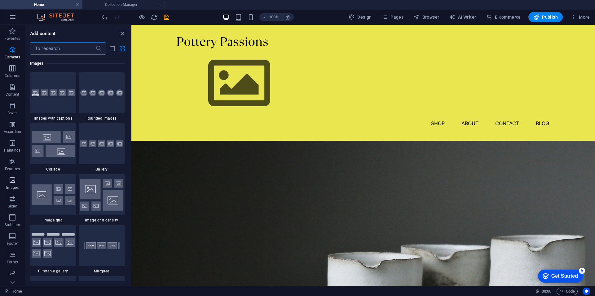
scroll to position [3144, 0]
click at [55, 49] on input "text" at bounding box center [62, 48] width 65 height 12
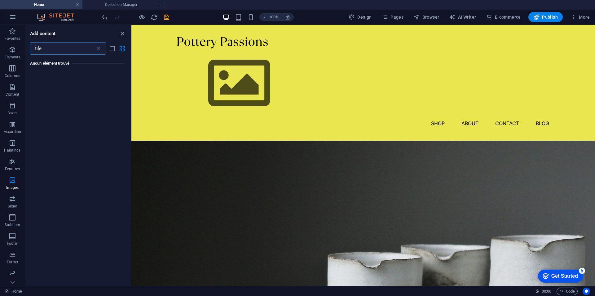
scroll to position [0, 0]
drag, startPoint x: 59, startPoint y: 47, endPoint x: 20, endPoint y: 48, distance: 39.1
click at [20, 48] on div "Favorites Elements Columns Content Boxes Accordion Paintings Features Images Sl…" at bounding box center [65, 155] width 131 height 261
type input "floor"
